Goal: Transaction & Acquisition: Purchase product/service

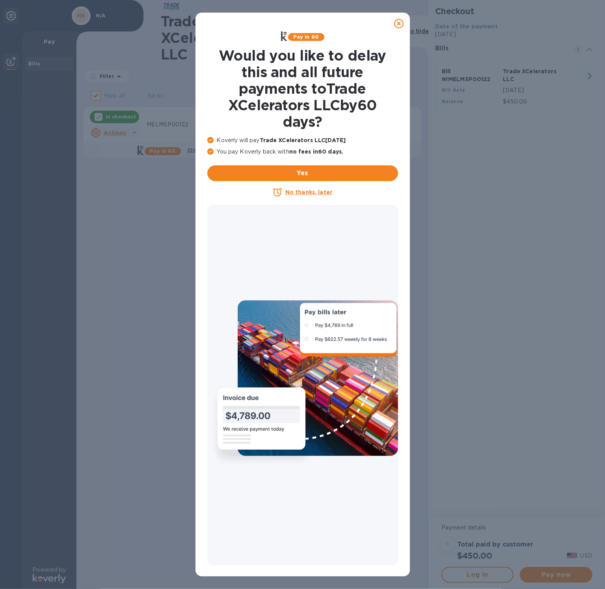
click at [397, 24] on icon at bounding box center [398, 23] width 9 height 9
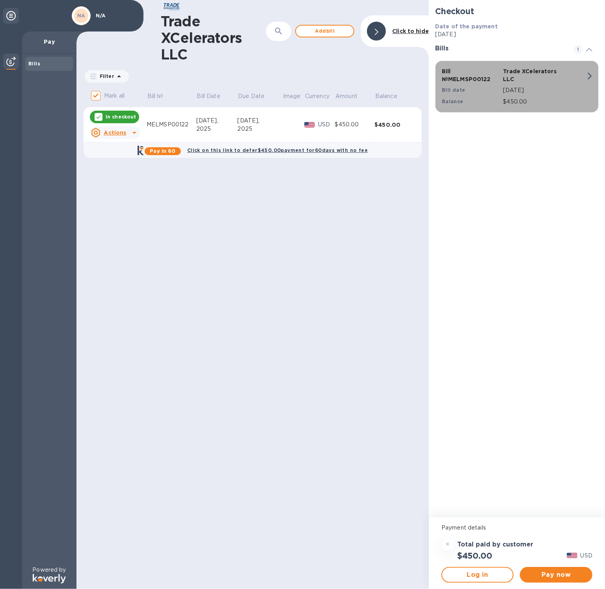
click at [522, 90] on p "[DATE]" at bounding box center [544, 90] width 83 height 8
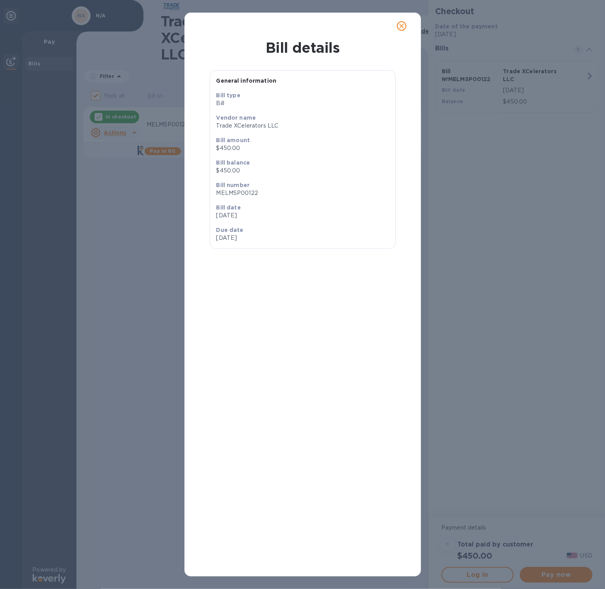
click at [488, 196] on div "Bill details General information Bill type Bill Vendor name Trade XCelerators L…" at bounding box center [302, 294] width 605 height 589
click at [399, 25] on icon "close" at bounding box center [401, 26] width 8 height 8
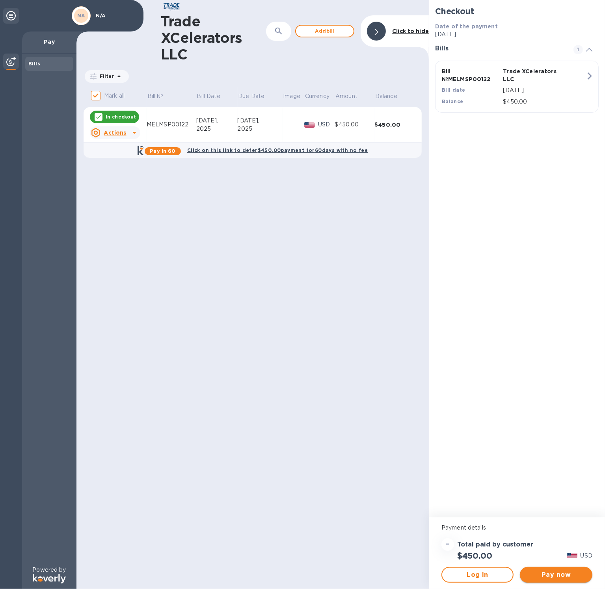
click at [558, 572] on span "Pay now" at bounding box center [555, 574] width 59 height 9
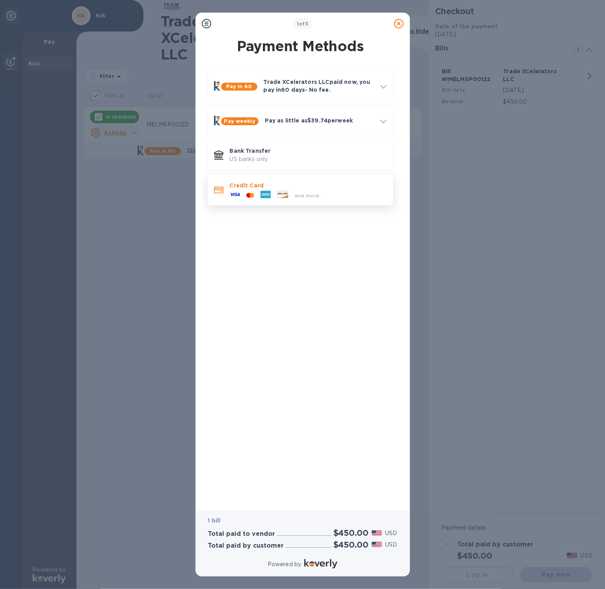
click at [335, 189] on div "and more..." at bounding box center [308, 193] width 157 height 9
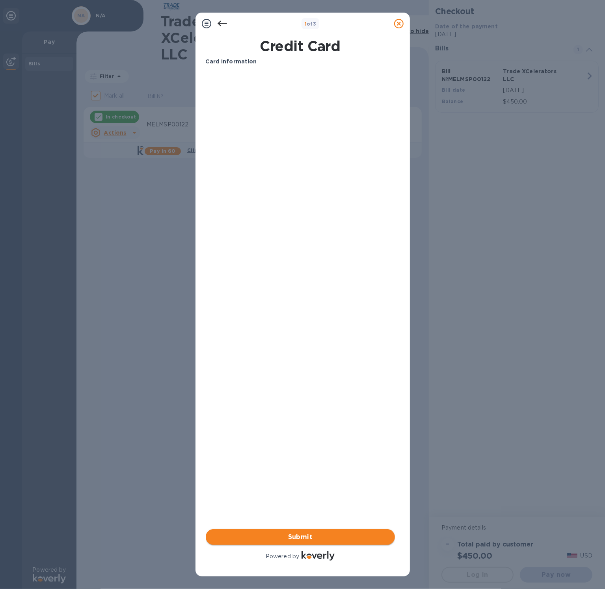
click at [314, 536] on span "Submit" at bounding box center [300, 536] width 176 height 9
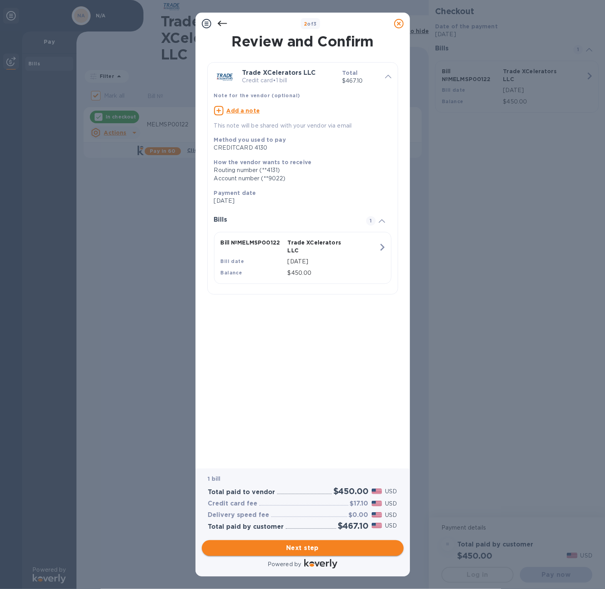
click at [299, 550] on span "Next step" at bounding box center [302, 547] width 189 height 9
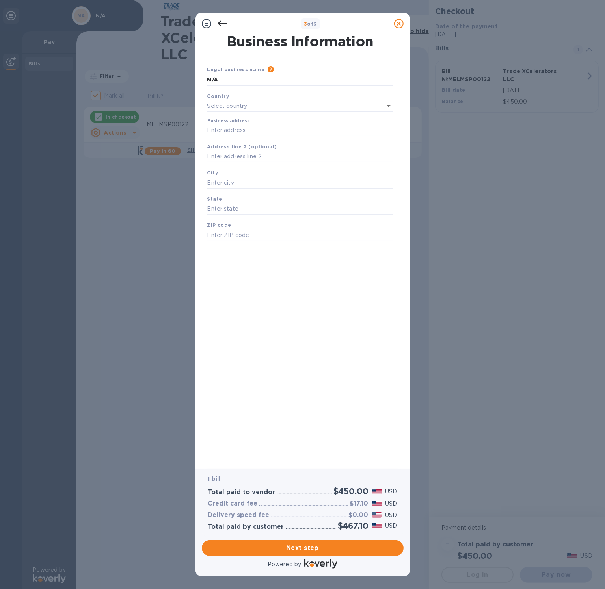
type input "[GEOGRAPHIC_DATA]"
click at [250, 131] on input "Business address" at bounding box center [300, 129] width 186 height 12
type input "1915 Xerxes Ave N"
click at [256, 177] on input "text" at bounding box center [300, 181] width 186 height 12
click at [256, 182] on input "text" at bounding box center [300, 181] width 186 height 12
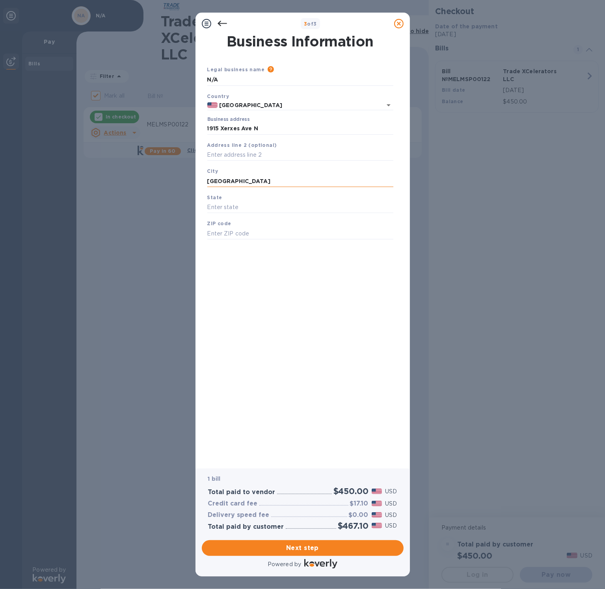
type input "[GEOGRAPHIC_DATA]"
type input "MN"
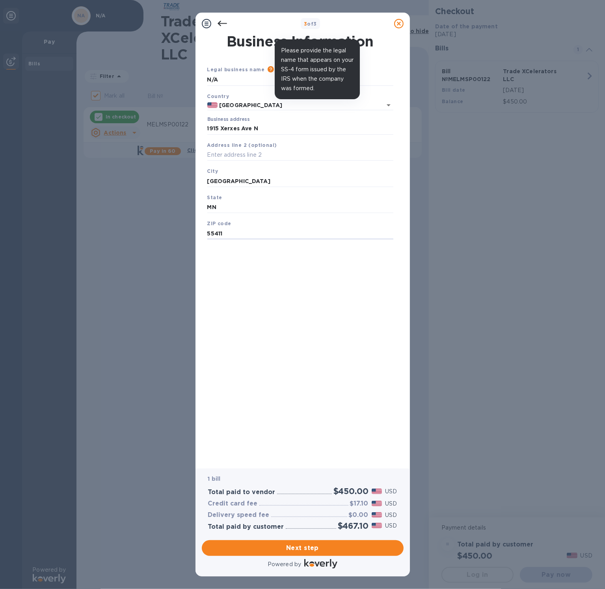
type input "55411"
click at [267, 69] on icon at bounding box center [270, 69] width 6 height 6
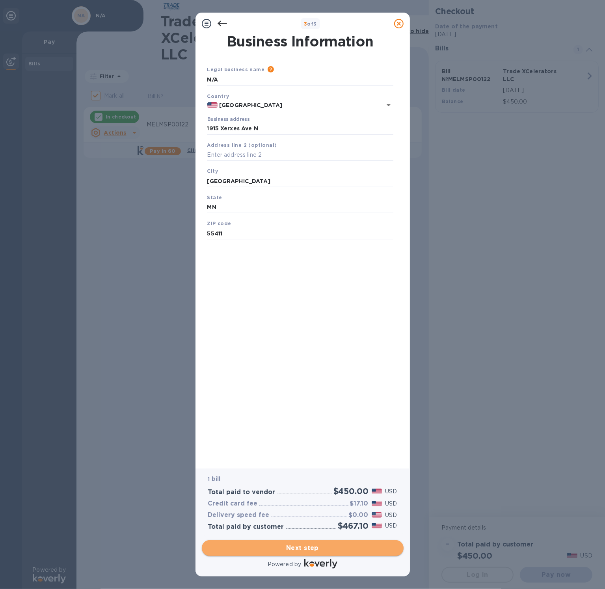
click at [293, 547] on span "Next step" at bounding box center [302, 547] width 189 height 9
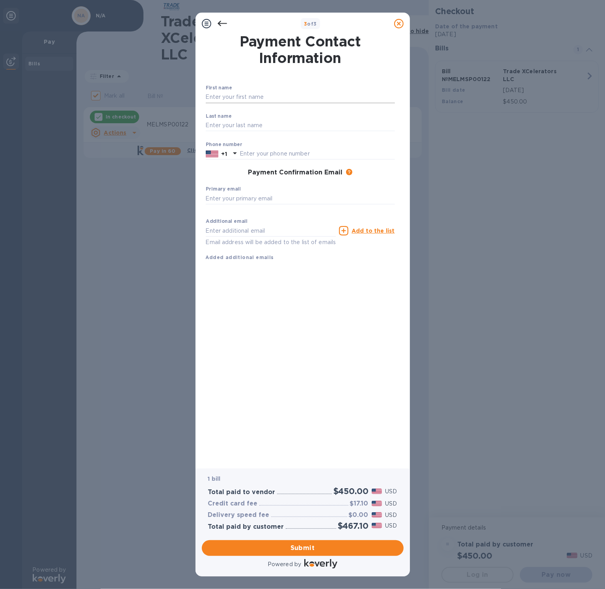
click at [267, 96] on input "text" at bounding box center [300, 97] width 189 height 12
type input "[PERSON_NAME]"
type input "6122088190"
type input "[PERSON_NAME][EMAIL_ADDRESS][PERSON_NAME][DOMAIN_NAME]"
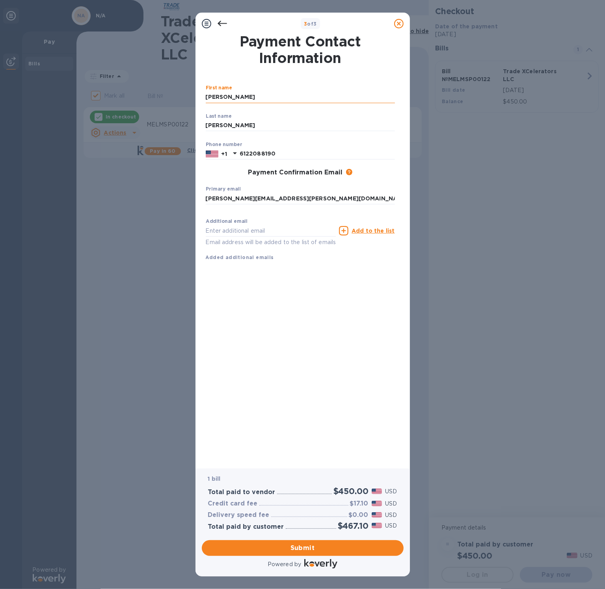
type input "[PERSON_NAME][EMAIL_ADDRESS][PERSON_NAME][DOMAIN_NAME]"
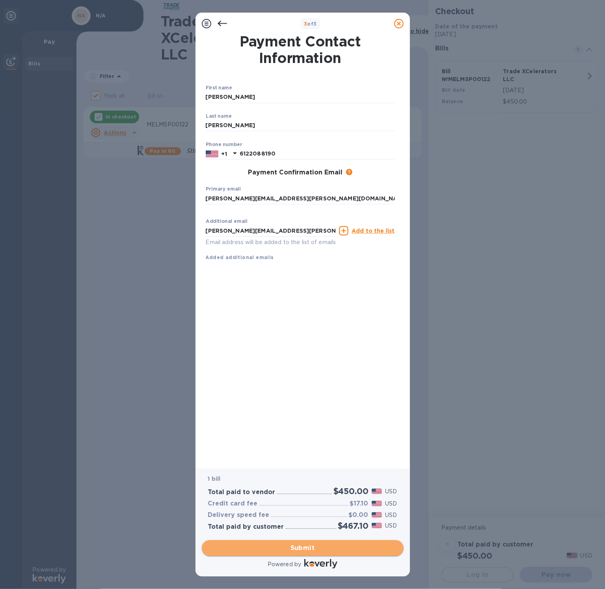
click at [333, 549] on span "Submit" at bounding box center [302, 547] width 189 height 9
checkbox input "false"
